Goal: Task Accomplishment & Management: Use online tool/utility

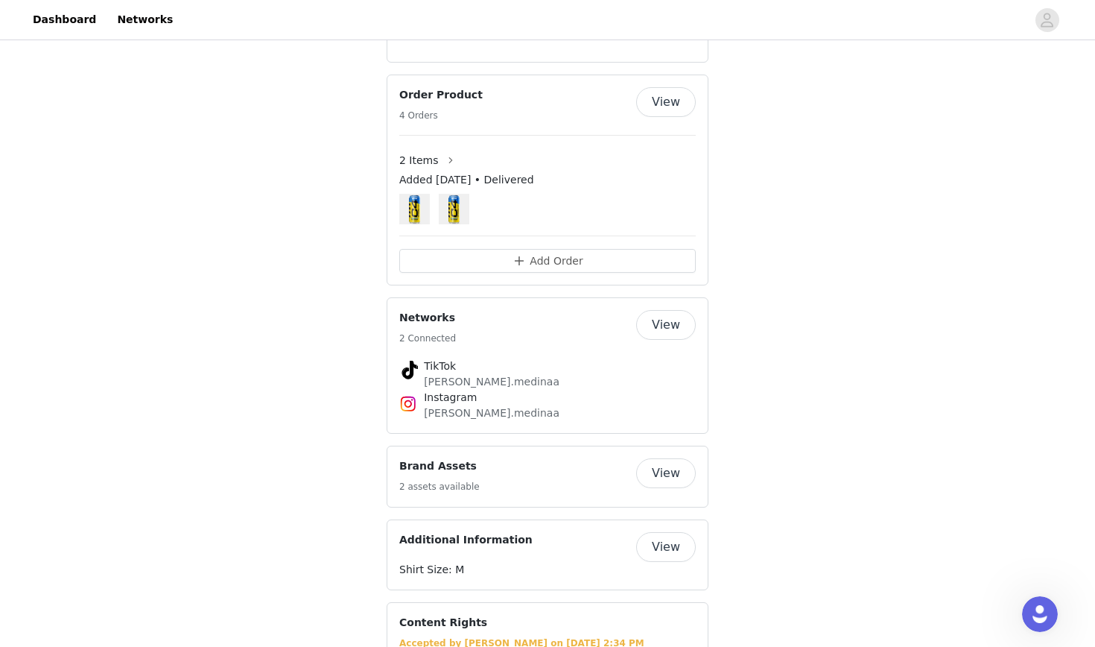
scroll to position [1028, 0]
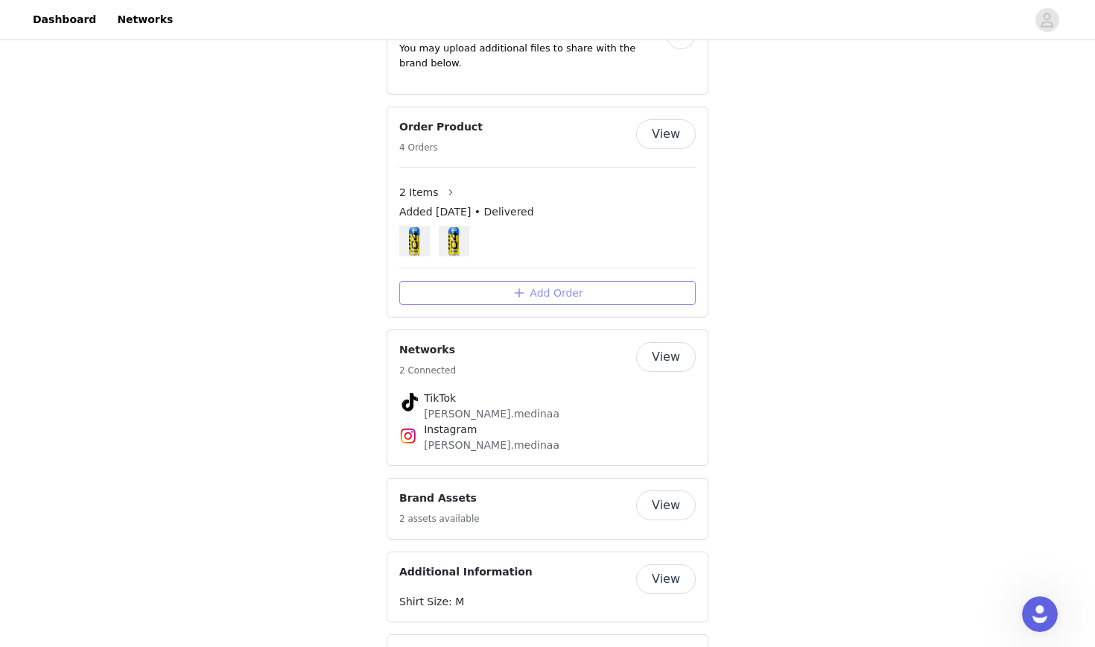
click at [587, 281] on button "Add Order" at bounding box center [547, 293] width 296 height 24
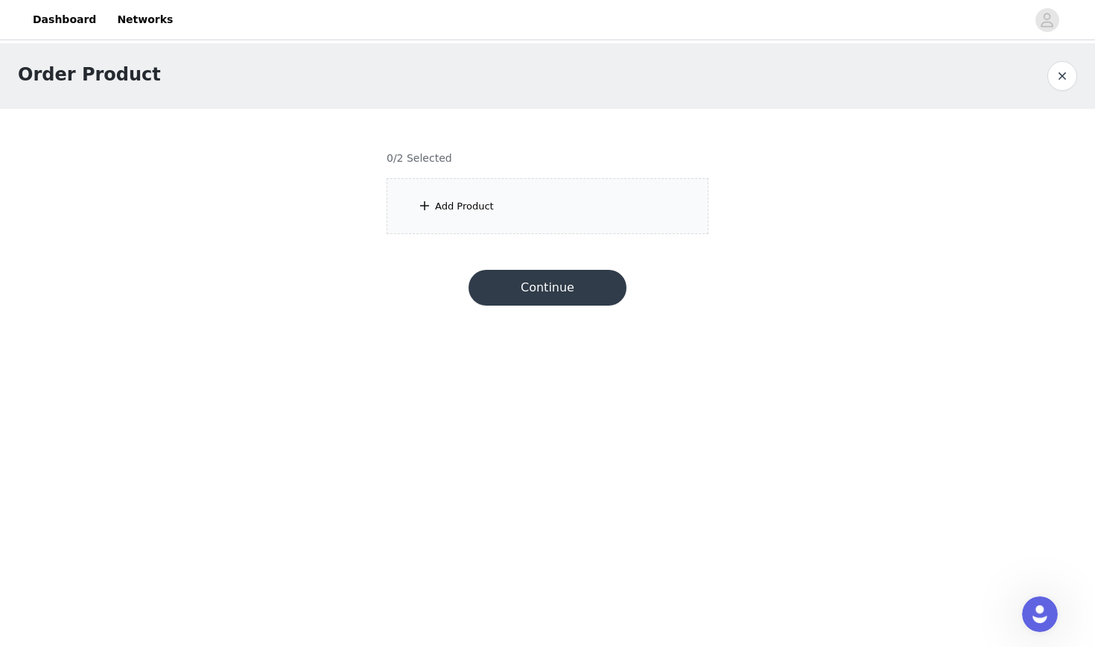
click at [512, 219] on div "Add Product" at bounding box center [548, 206] width 322 height 56
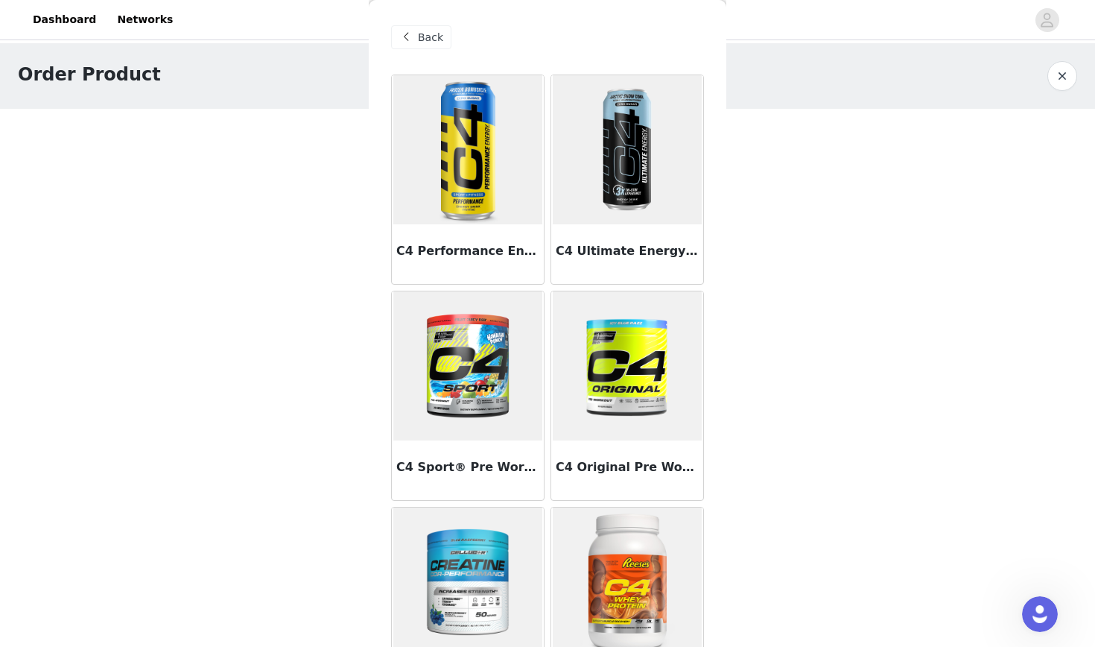
click at [512, 219] on img at bounding box center [467, 149] width 149 height 149
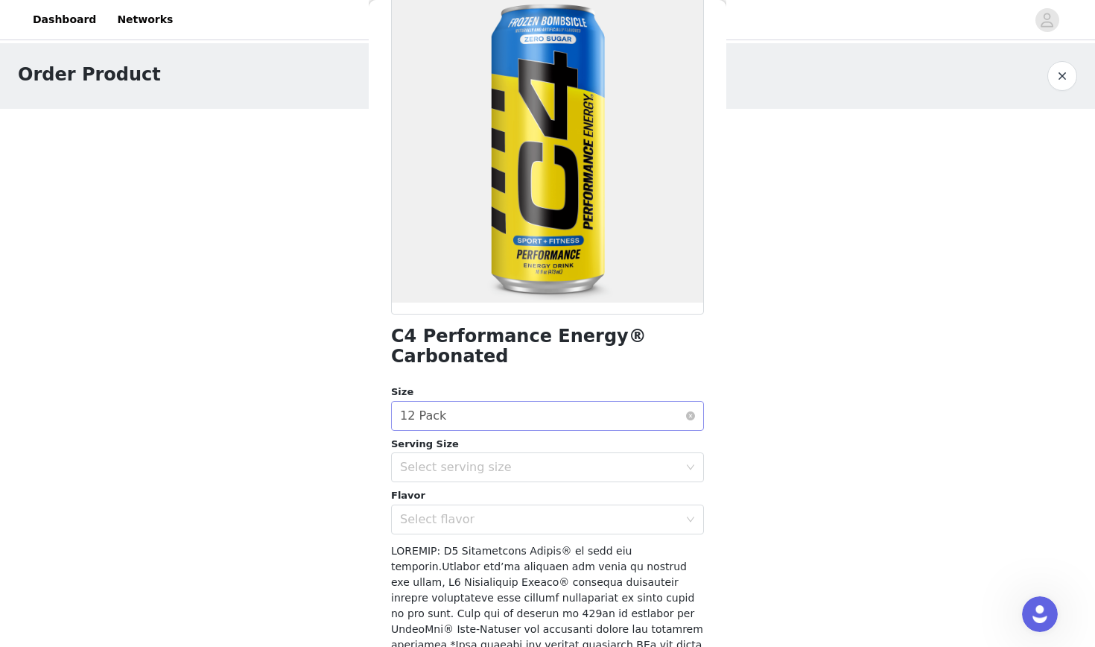
scroll to position [104, 0]
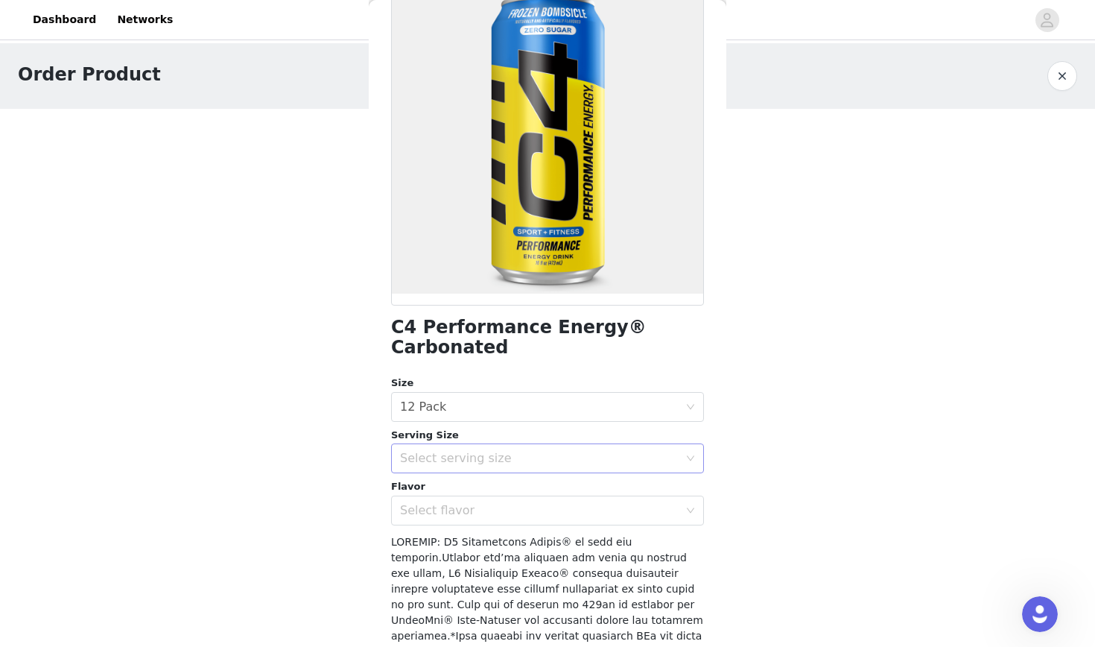
click at [510, 448] on div "Select serving size" at bounding box center [542, 458] width 285 height 28
click at [485, 473] on li "16oz" at bounding box center [547, 470] width 313 height 24
click at [468, 503] on div "Select flavor" at bounding box center [539, 510] width 279 height 15
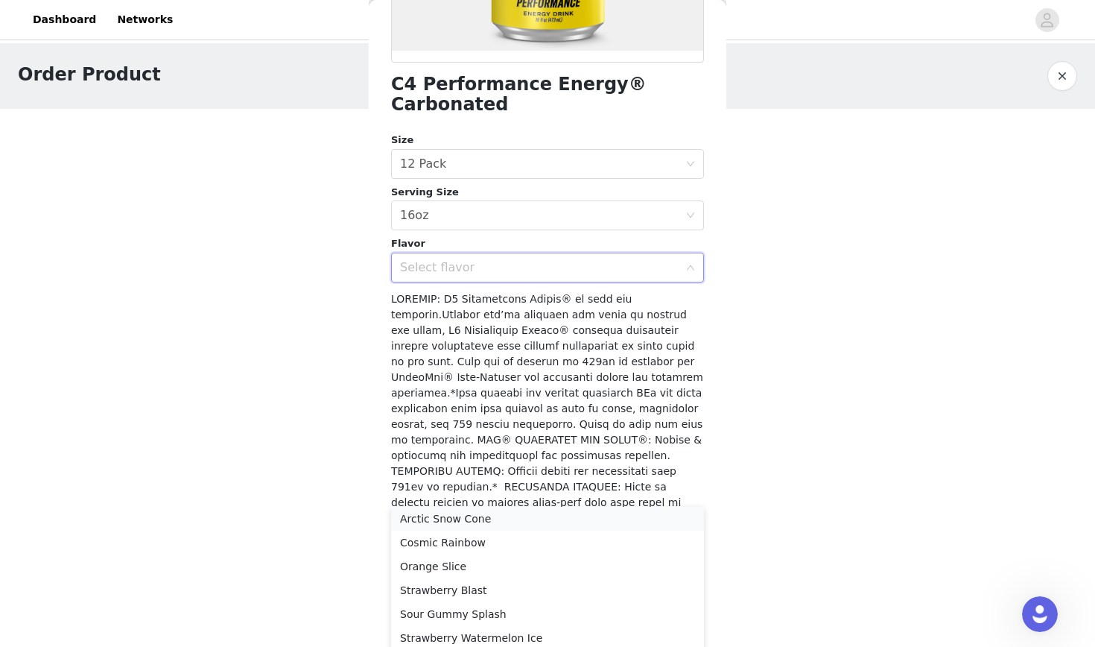
scroll to position [346, 0]
click at [615, 261] on div "Select flavor" at bounding box center [539, 268] width 279 height 15
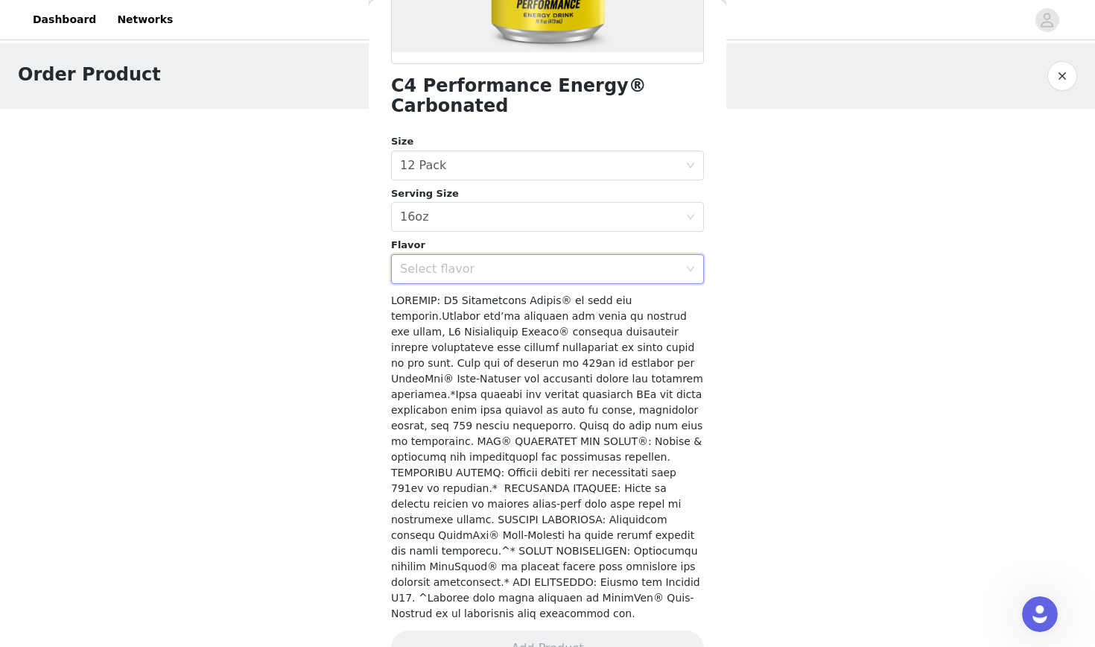
click at [615, 261] on div "Select flavor" at bounding box center [539, 268] width 279 height 15
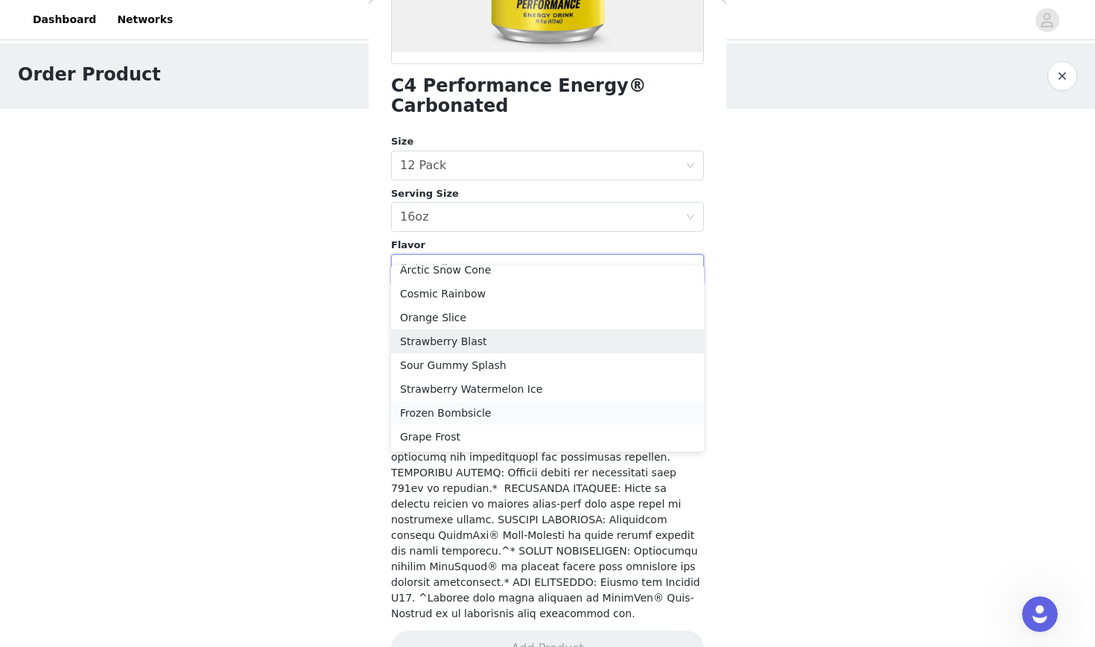
scroll to position [0, 0]
click at [449, 433] on li "Grape Frost" at bounding box center [547, 437] width 313 height 24
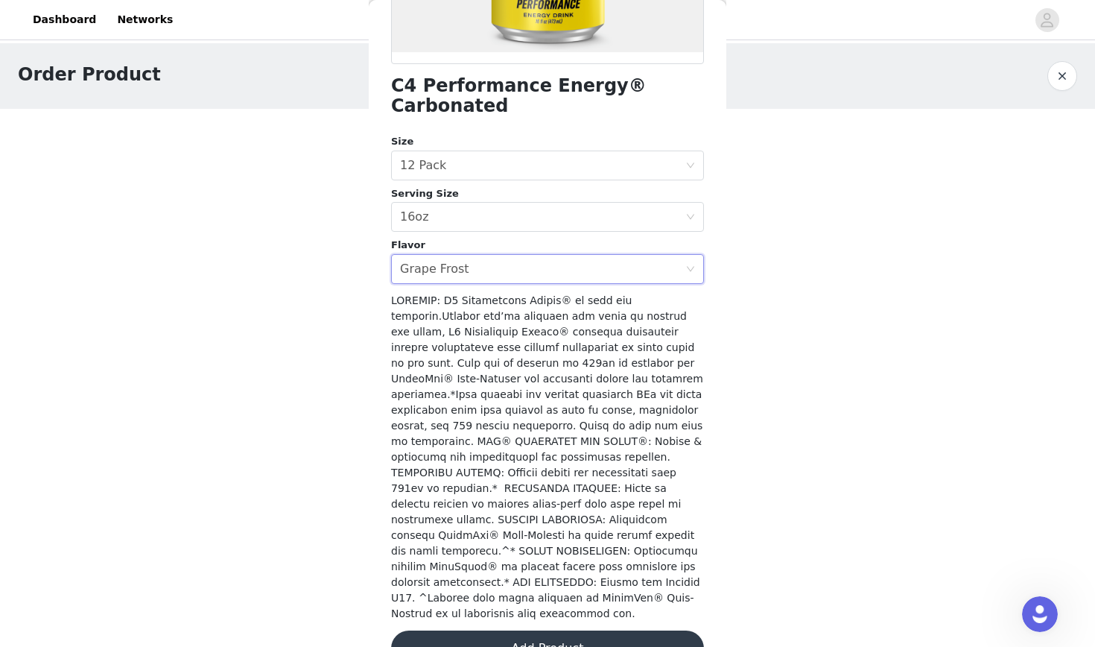
click at [458, 630] on button "Add Product" at bounding box center [547, 648] width 313 height 36
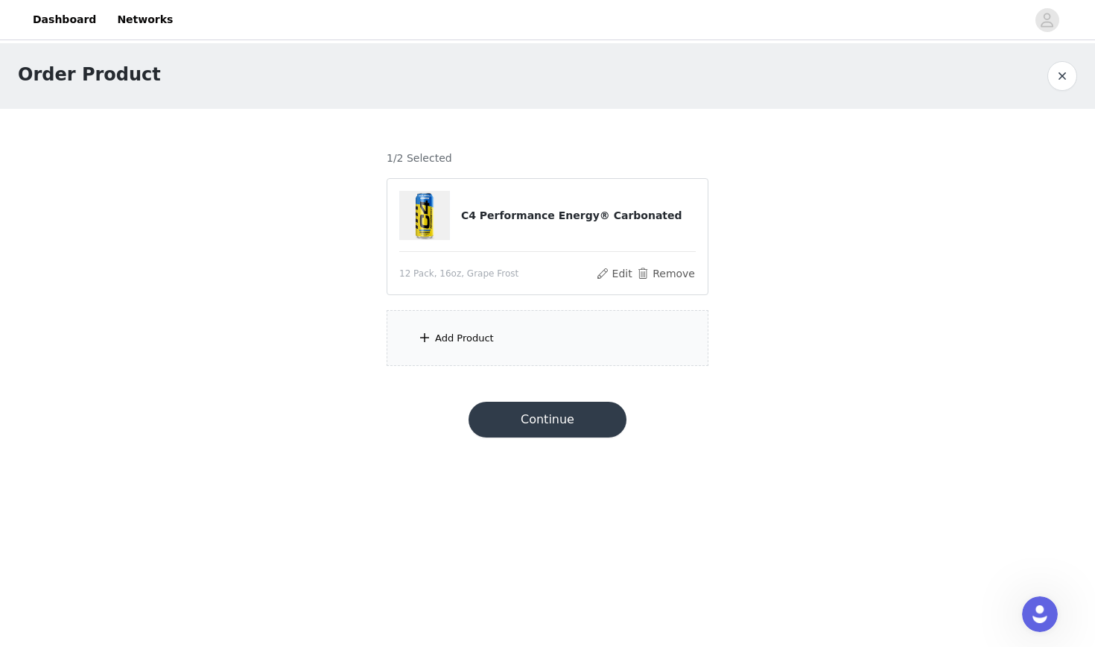
click at [504, 327] on div "Add Product" at bounding box center [548, 338] width 322 height 56
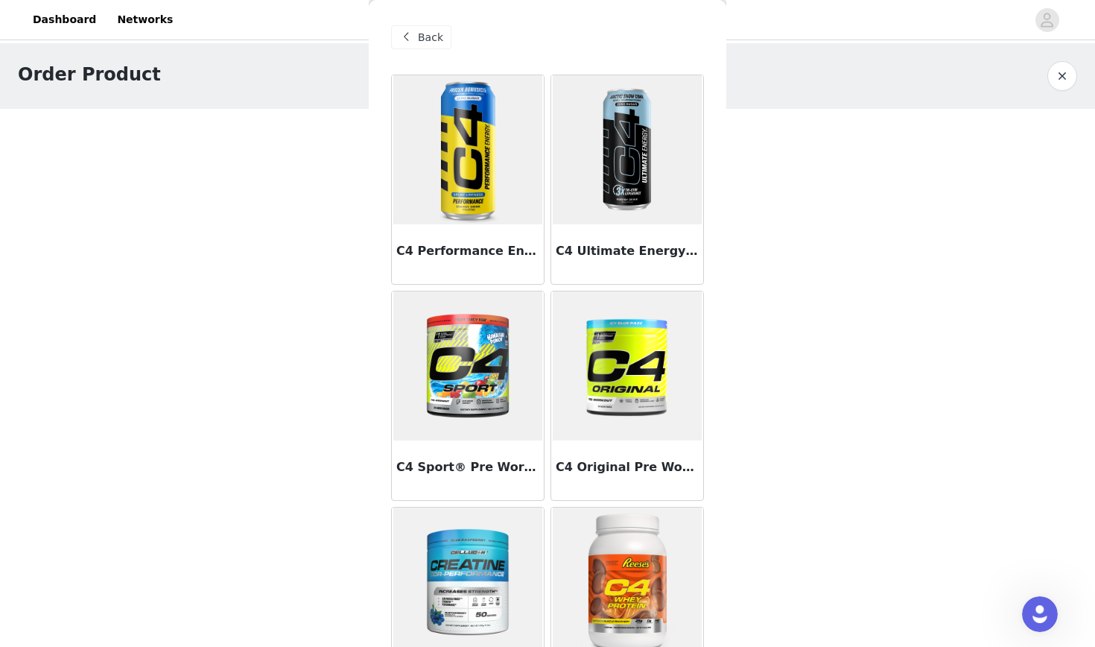
click at [489, 124] on img at bounding box center [467, 149] width 149 height 149
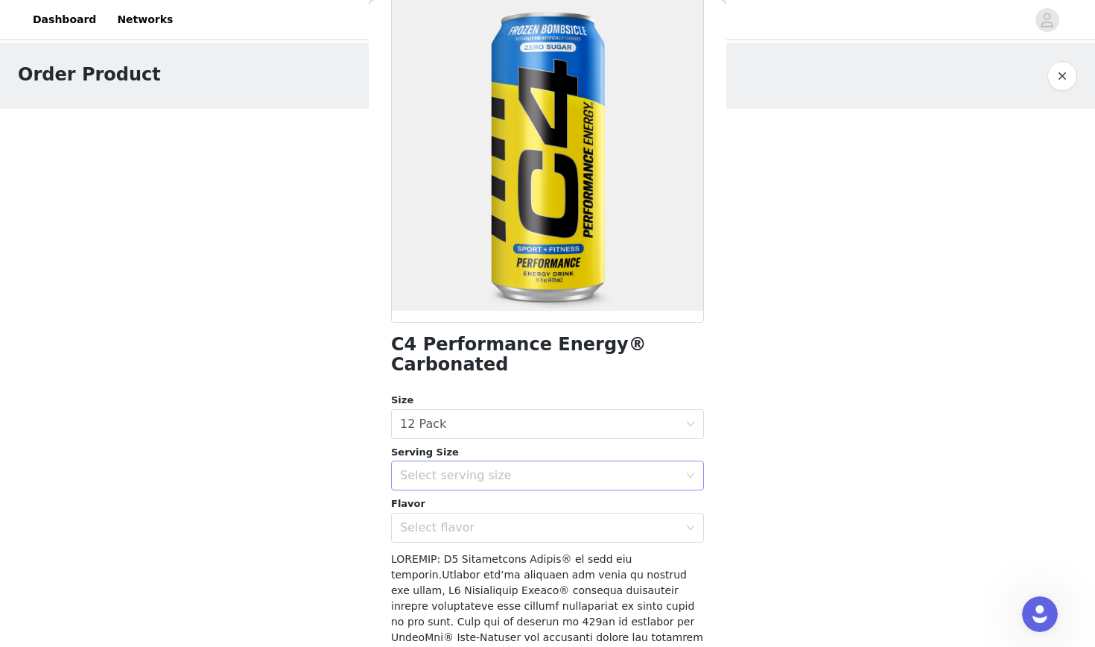
click at [452, 468] on div "Select serving size" at bounding box center [539, 475] width 279 height 15
click at [466, 490] on li "16oz" at bounding box center [547, 487] width 313 height 24
click at [451, 520] on div "Select flavor" at bounding box center [539, 527] width 279 height 15
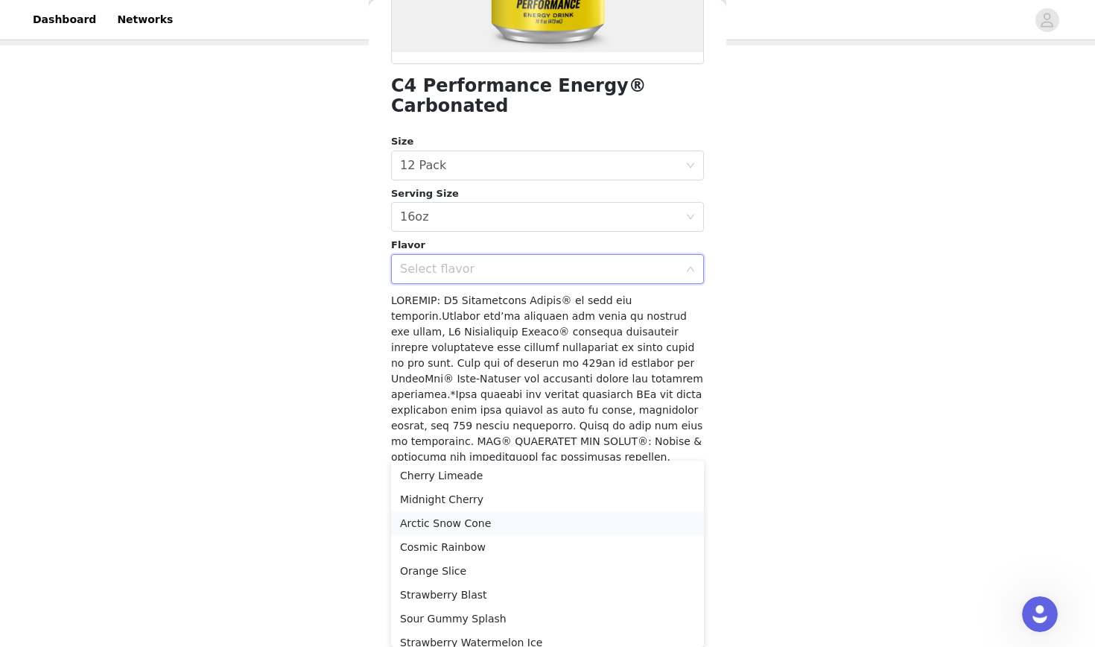
click at [472, 524] on li "Arctic Snow Cone" at bounding box center [547, 523] width 313 height 24
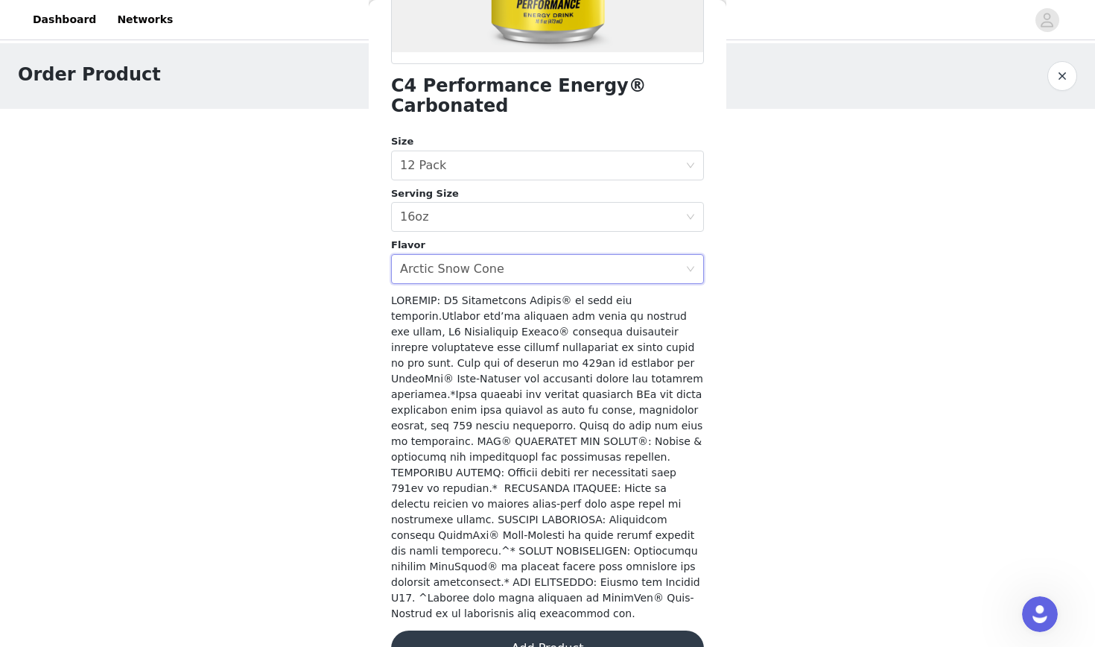
click at [512, 630] on button "Add Product" at bounding box center [547, 648] width 313 height 36
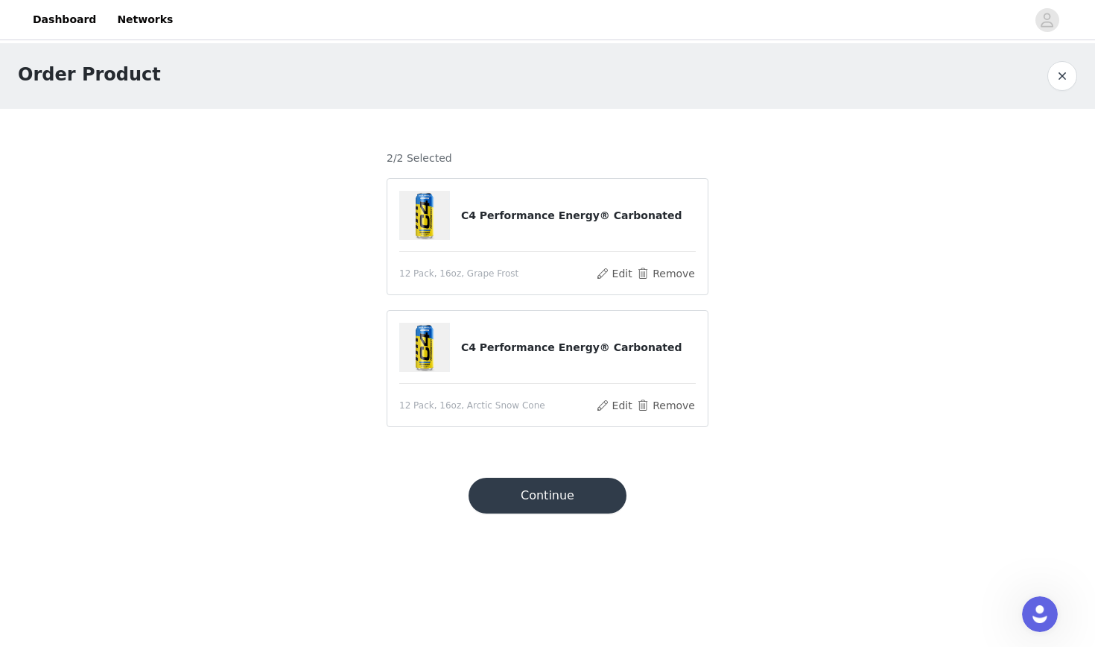
click at [554, 498] on button "Continue" at bounding box center [548, 496] width 158 height 36
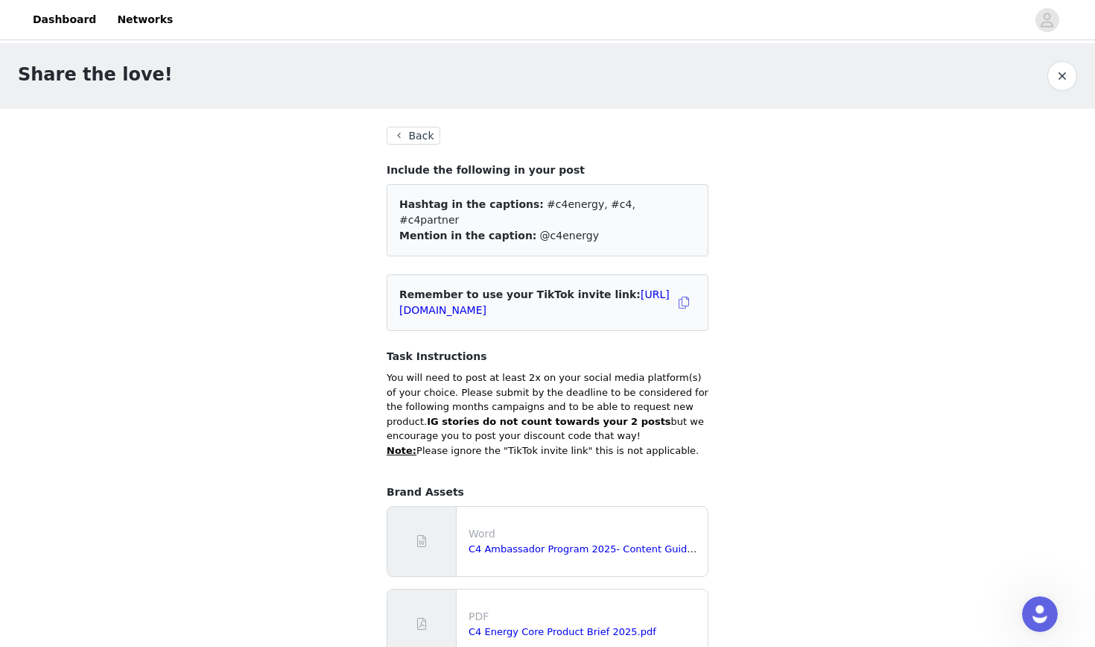
click at [418, 137] on button "Back" at bounding box center [414, 136] width 54 height 18
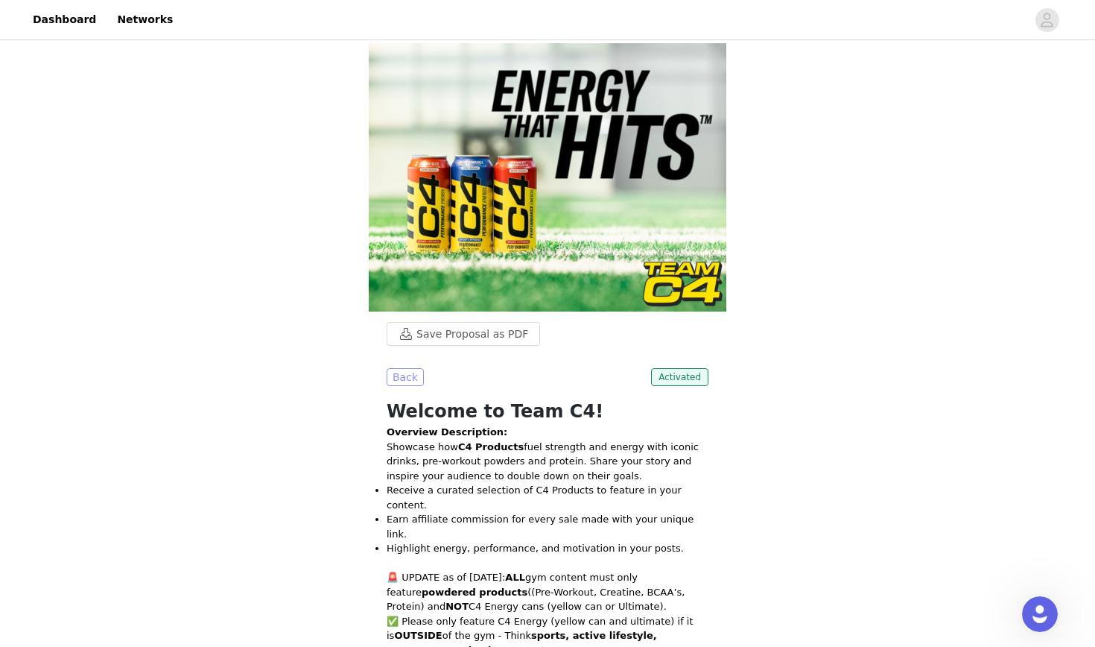
click at [414, 382] on button "Back" at bounding box center [405, 377] width 37 height 18
